Goal: Transaction & Acquisition: Purchase product/service

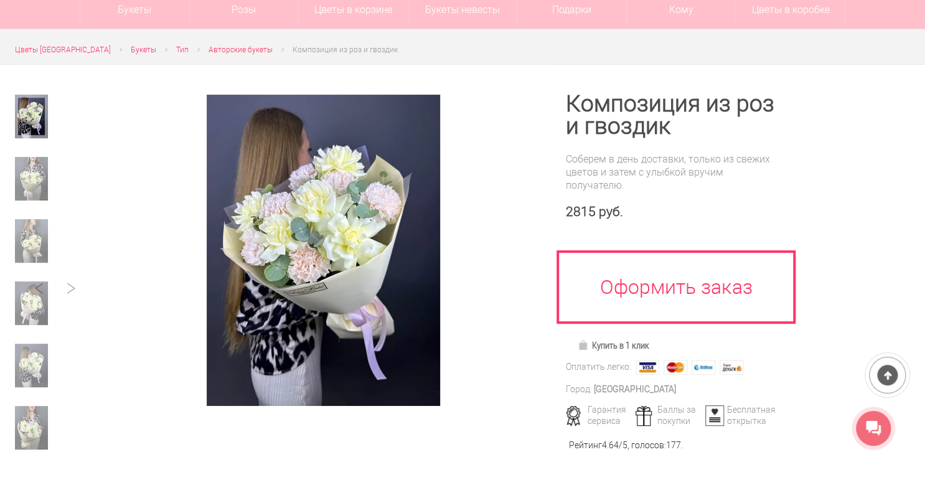
scroll to position [100, 0]
